Goal: Use online tool/utility: Utilize a website feature to perform a specific function

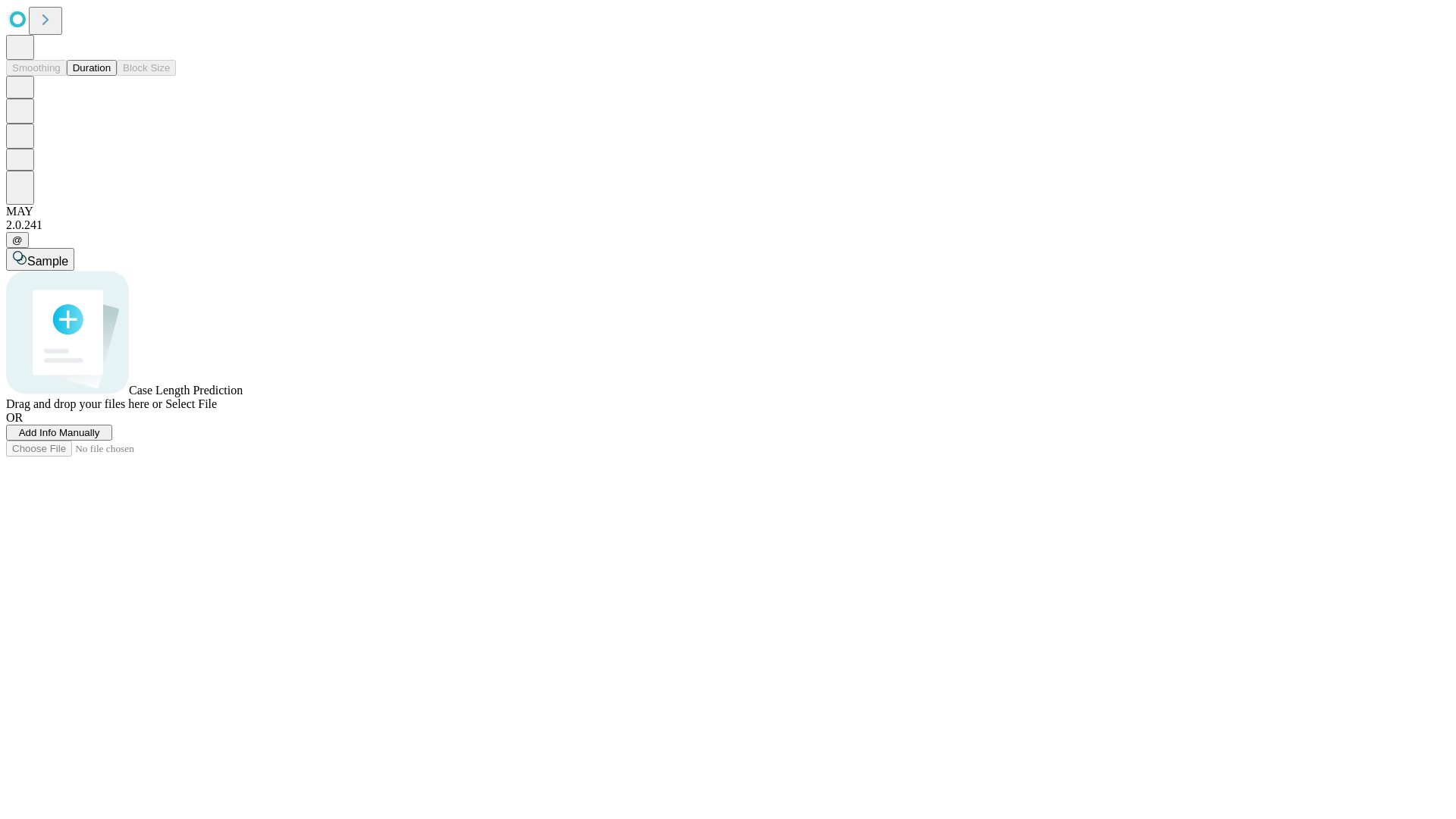
click at [111, 76] on button "Duration" at bounding box center [91, 68] width 50 height 16
click at [100, 438] on span "Add Info Manually" at bounding box center [59, 433] width 81 height 12
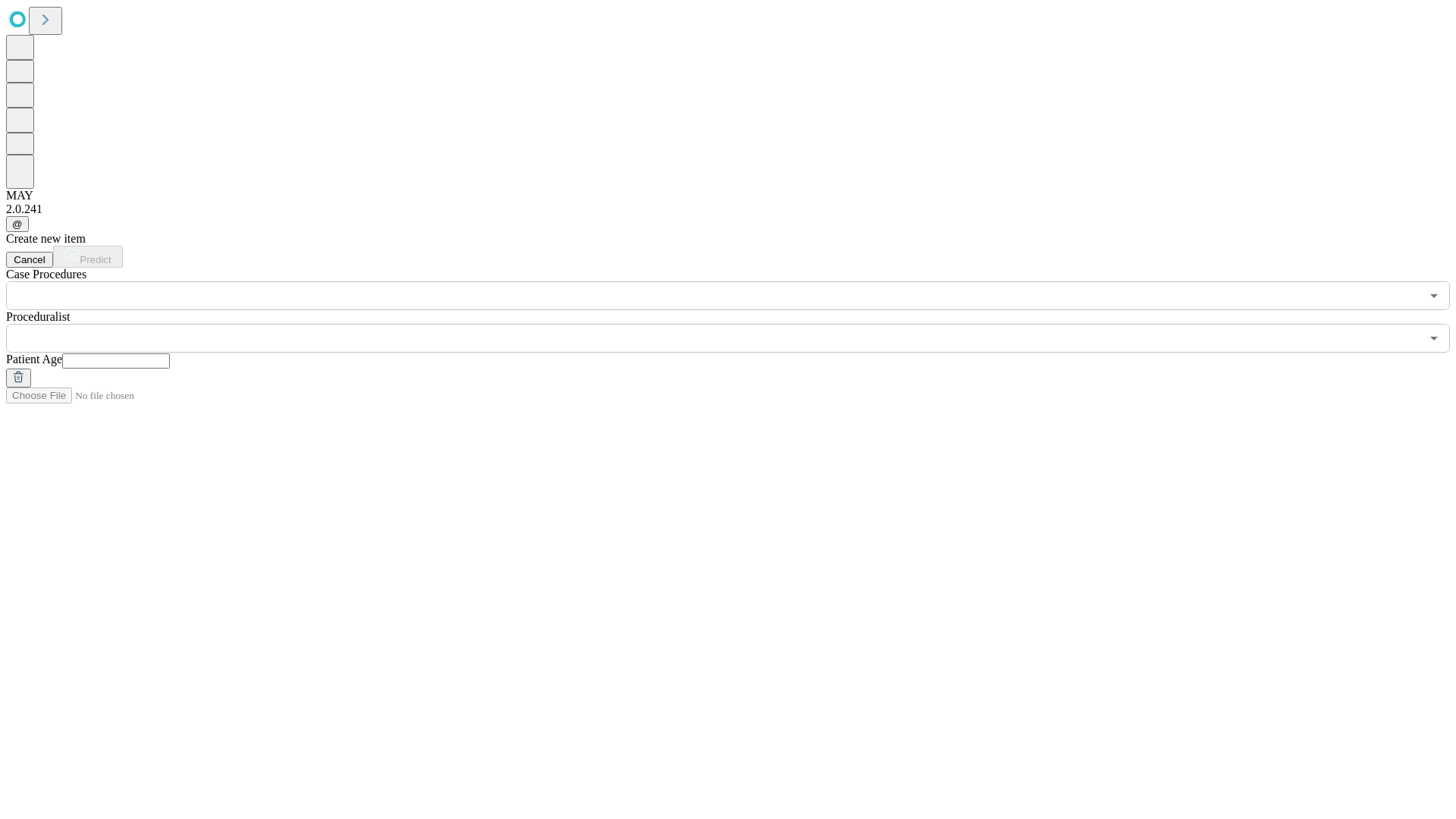
click at [170, 353] on input "text" at bounding box center [116, 360] width 108 height 15
type input "**"
click at [738, 324] on input "text" at bounding box center [713, 337] width 1414 height 28
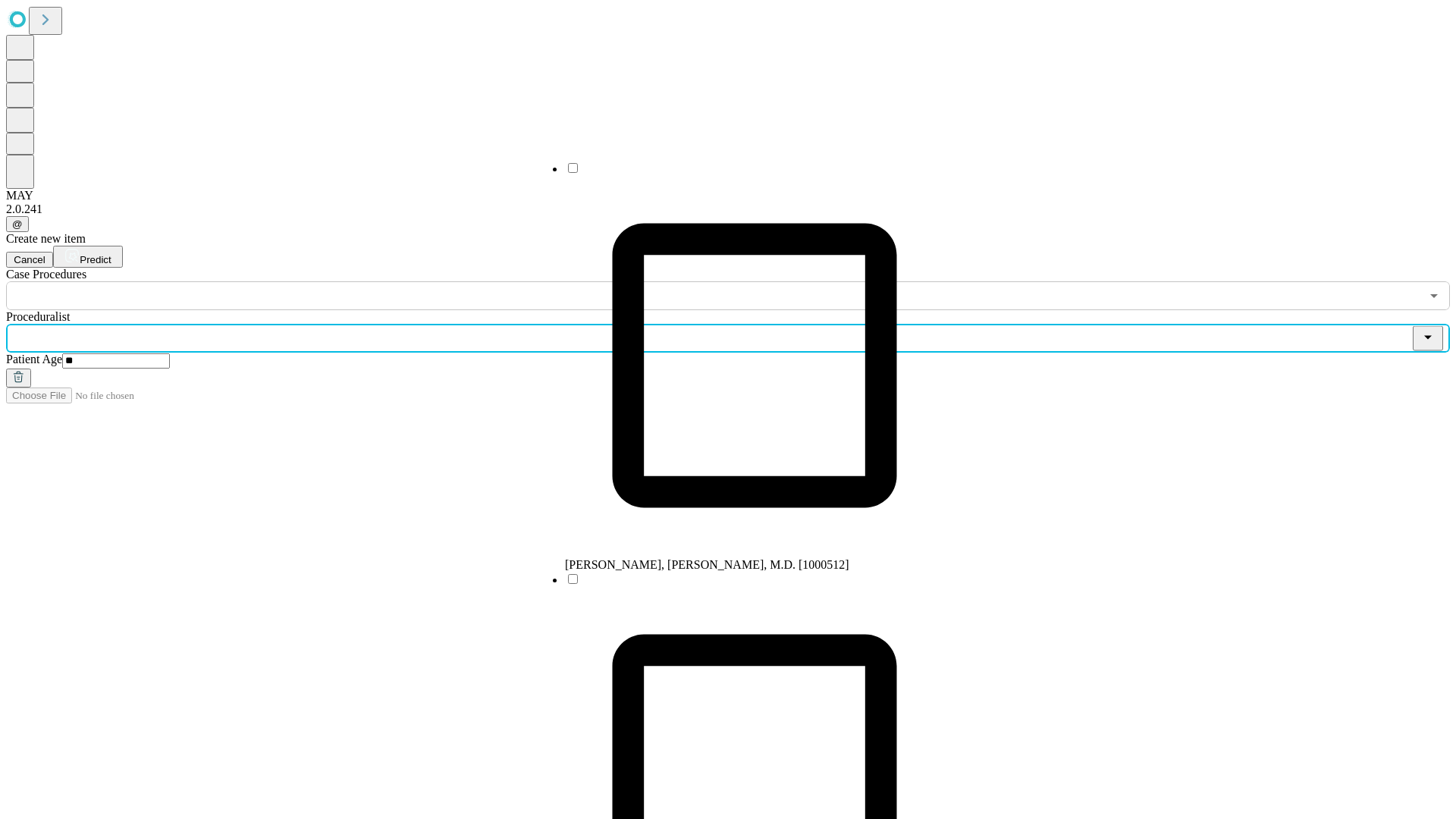
click at [739, 174] on li "[PERSON_NAME], [PERSON_NAME], M.D. [1000512]" at bounding box center [754, 366] width 379 height 411
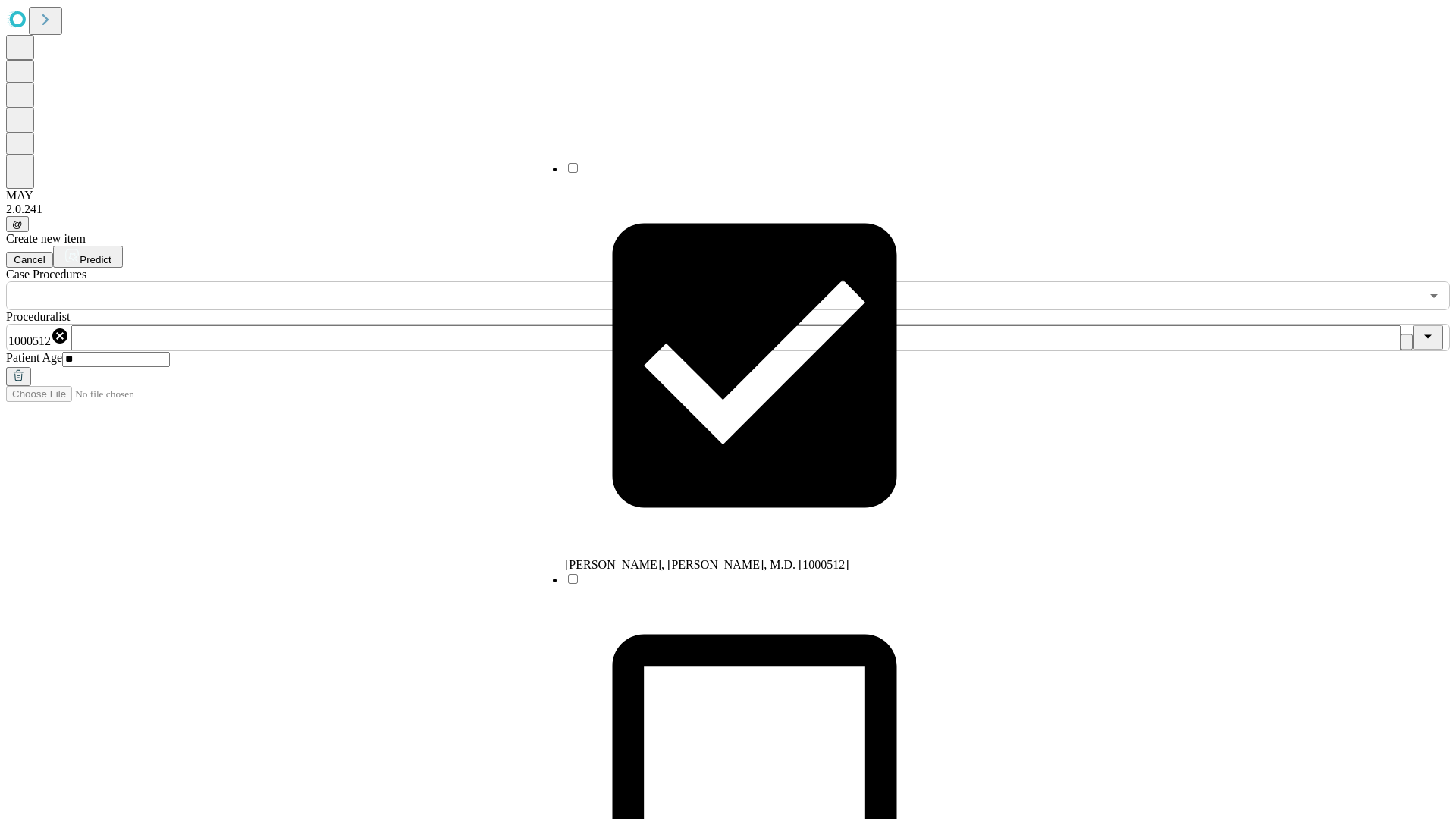
click at [319, 282] on input "text" at bounding box center [713, 295] width 1414 height 28
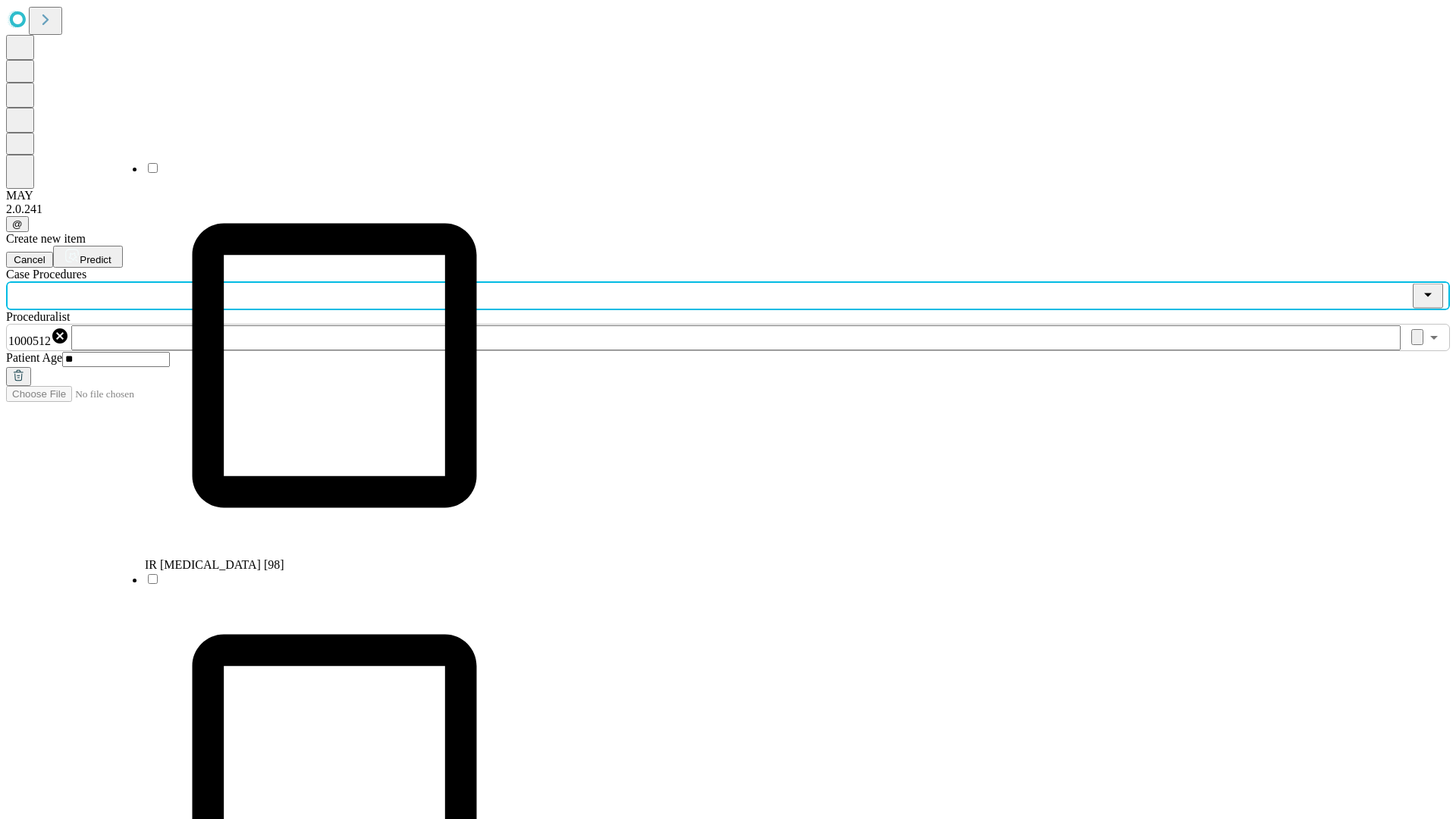
click at [320, 174] on li "IR [MEDICAL_DATA] [98]" at bounding box center [334, 366] width 379 height 411
click at [111, 254] on span "Predict" at bounding box center [95, 260] width 31 height 12
